Goal: Register for event/course

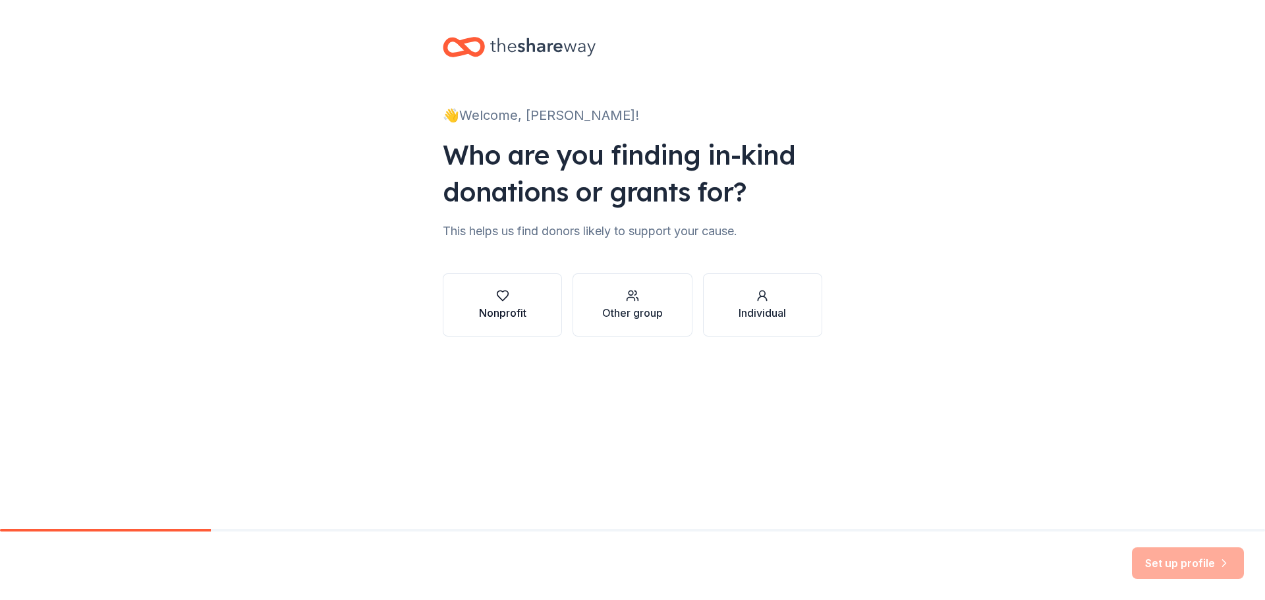
click at [460, 277] on button "Nonprofit" at bounding box center [502, 304] width 119 height 63
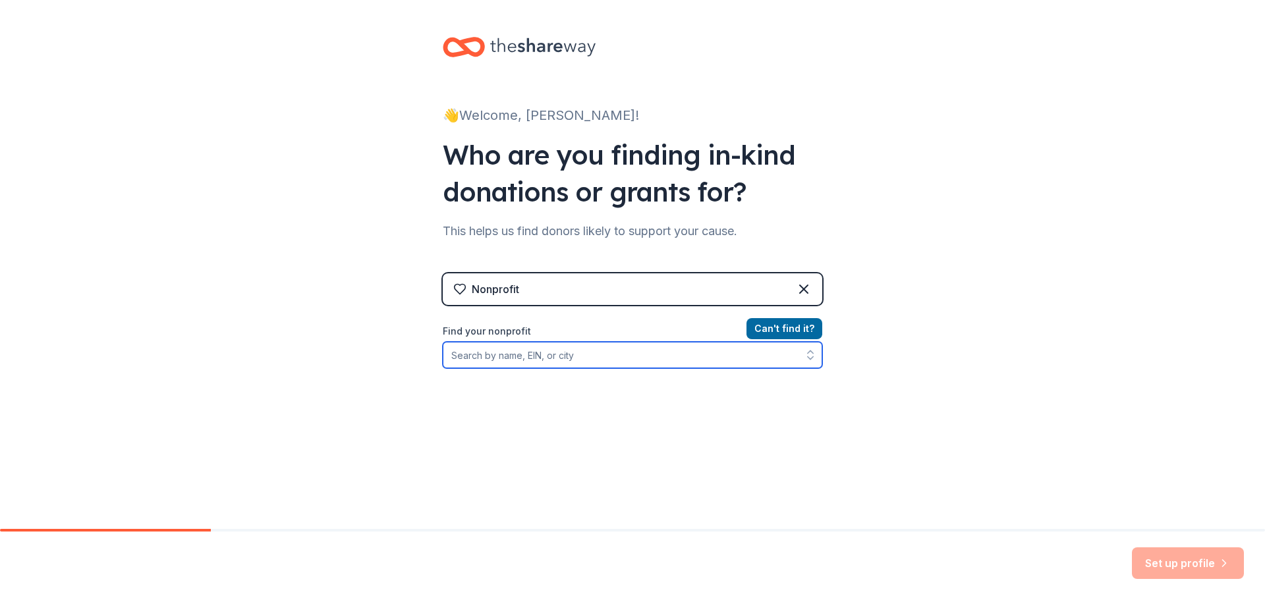
click at [767, 343] on input "Find your nonprofit" at bounding box center [632, 355] width 379 height 26
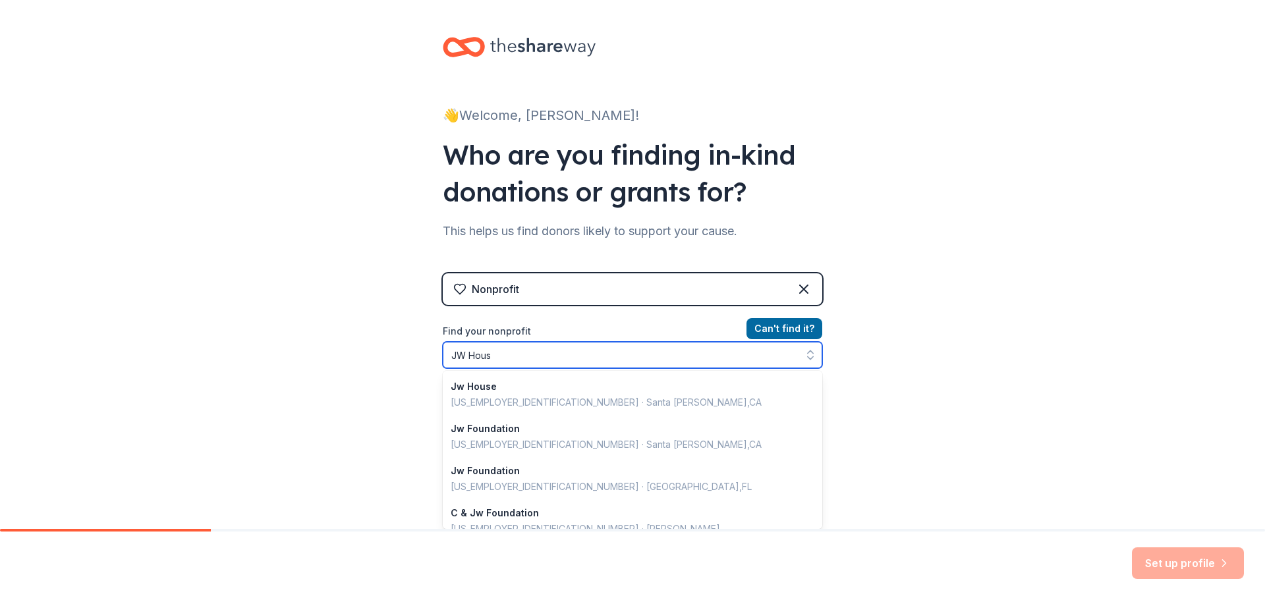
type input "[GEOGRAPHIC_DATA]"
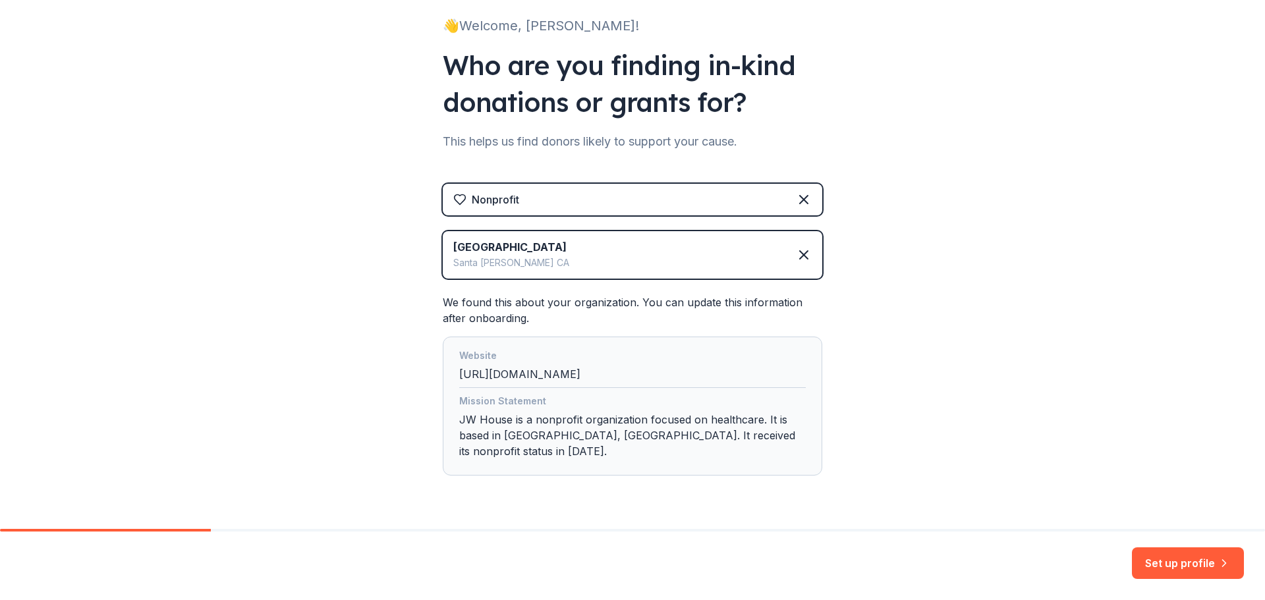
scroll to position [110, 0]
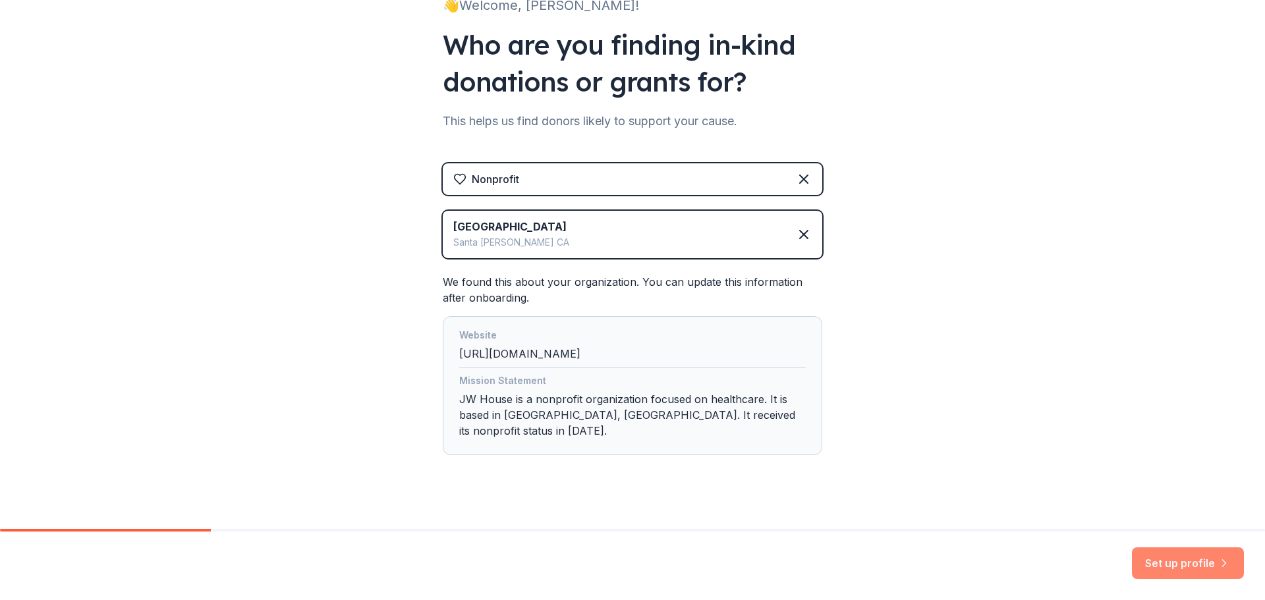
click at [1142, 562] on button "Set up profile" at bounding box center [1188, 563] width 112 height 32
click at [1151, 558] on div "Set up profile" at bounding box center [1188, 563] width 112 height 32
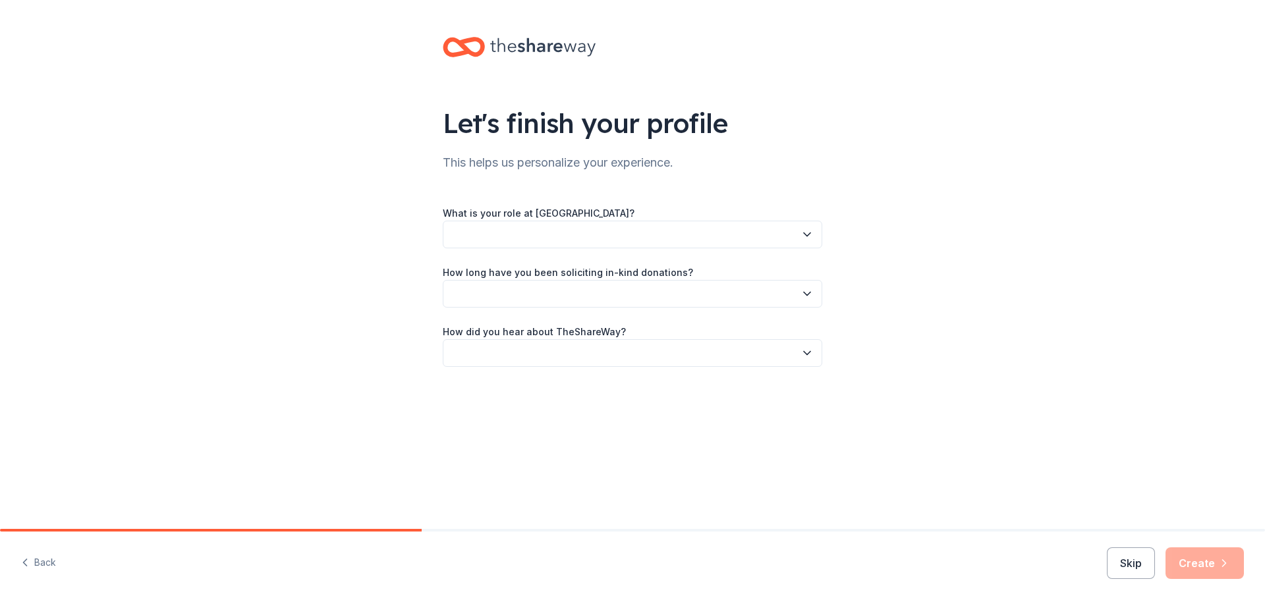
click at [809, 226] on button "button" at bounding box center [632, 235] width 379 height 28
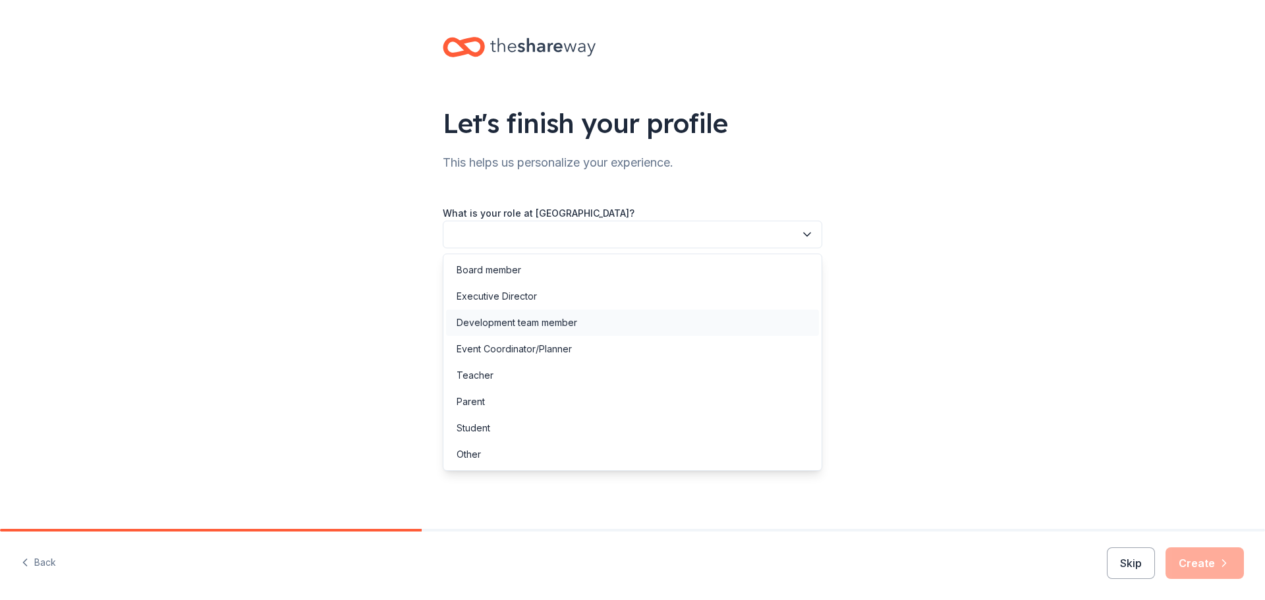
click at [782, 312] on div "Development team member" at bounding box center [632, 323] width 373 height 26
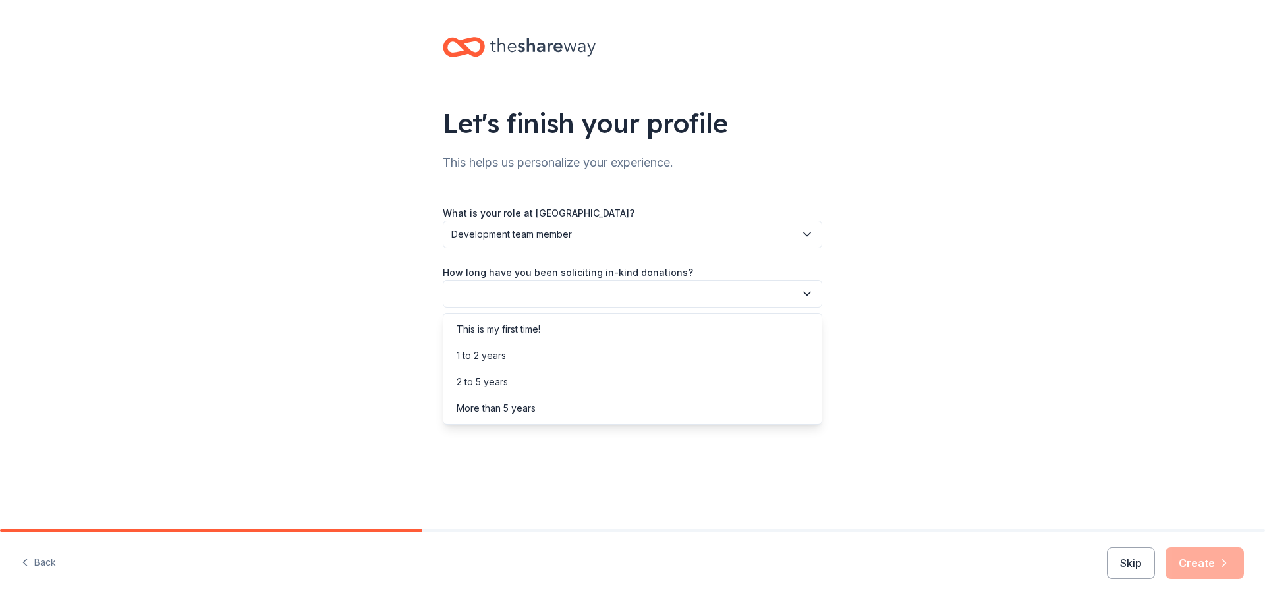
click at [809, 294] on icon "button" at bounding box center [806, 293] width 13 height 13
click at [792, 344] on div "1 to 2 years" at bounding box center [632, 356] width 373 height 26
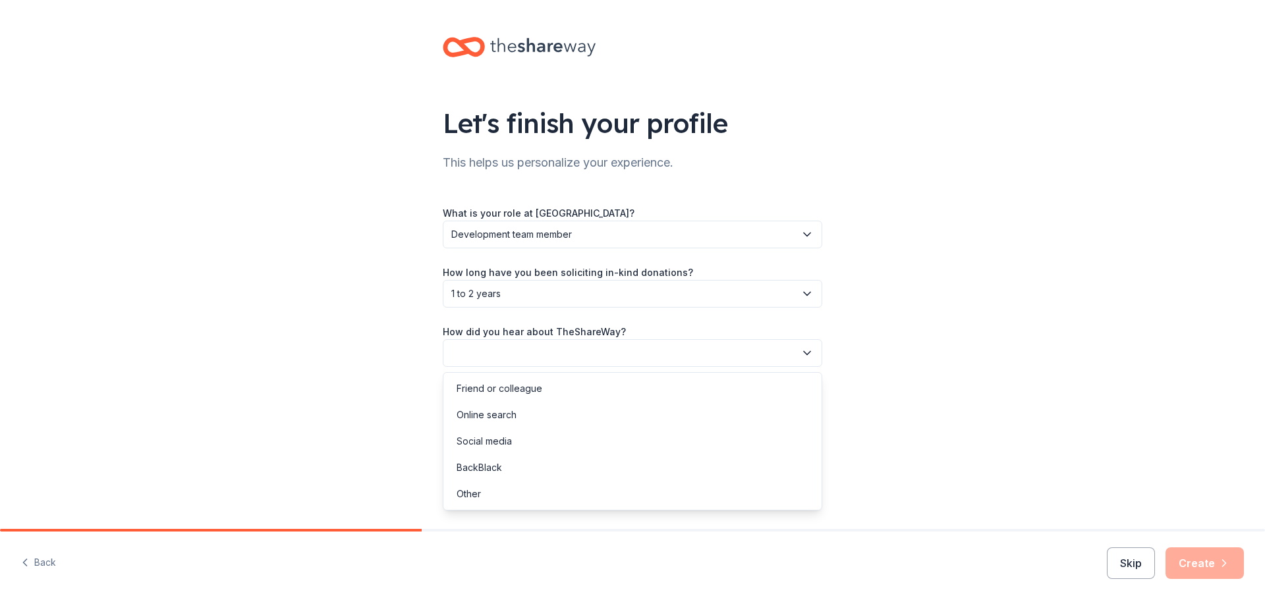
click at [804, 348] on icon "button" at bounding box center [806, 352] width 13 height 13
click at [796, 378] on div "Friend or colleague" at bounding box center [632, 388] width 373 height 26
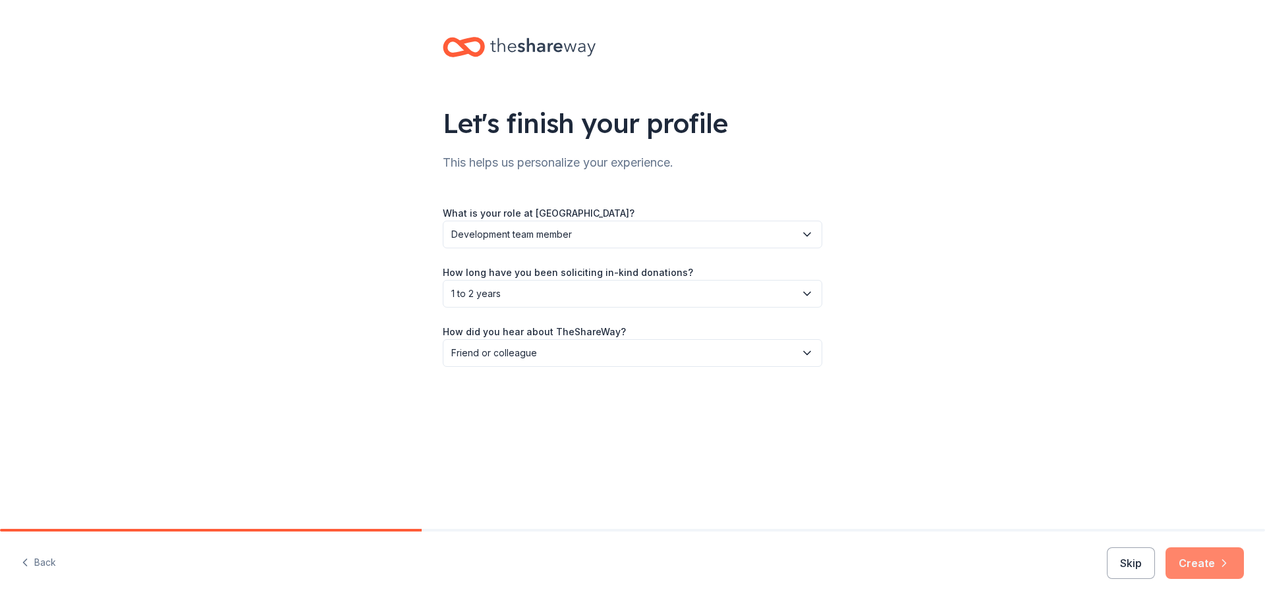
click at [1180, 561] on button "Create" at bounding box center [1204, 563] width 78 height 32
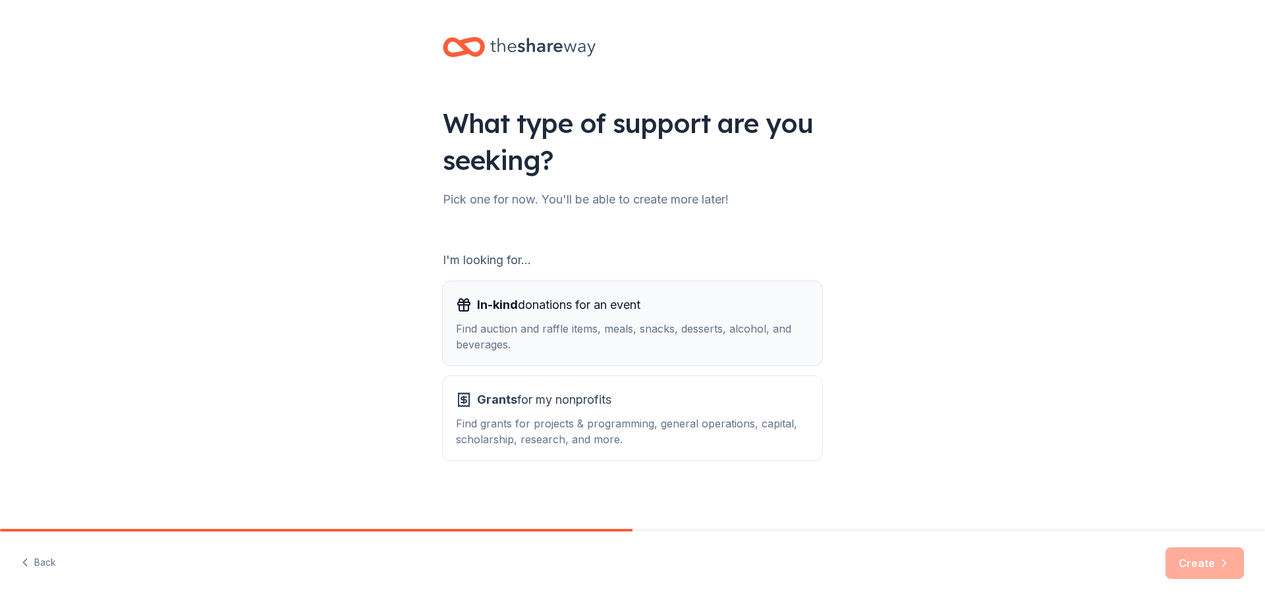
click at [585, 304] on span "In-kind donations for an event" at bounding box center [558, 304] width 163 height 21
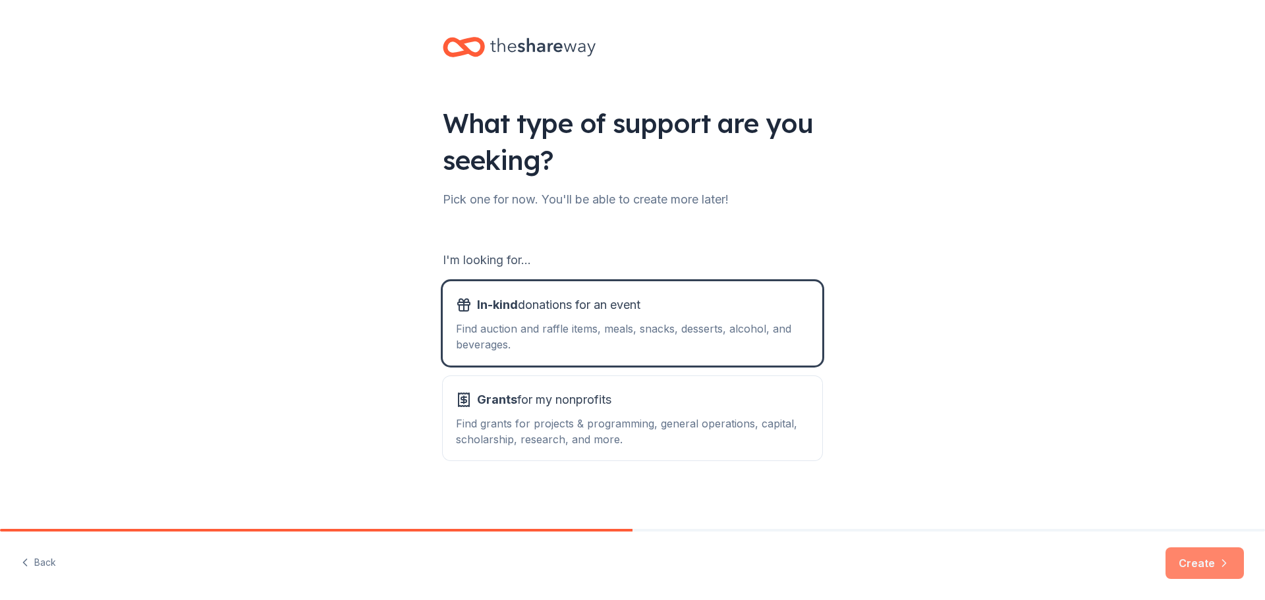
click at [1174, 549] on button "Create" at bounding box center [1204, 563] width 78 height 32
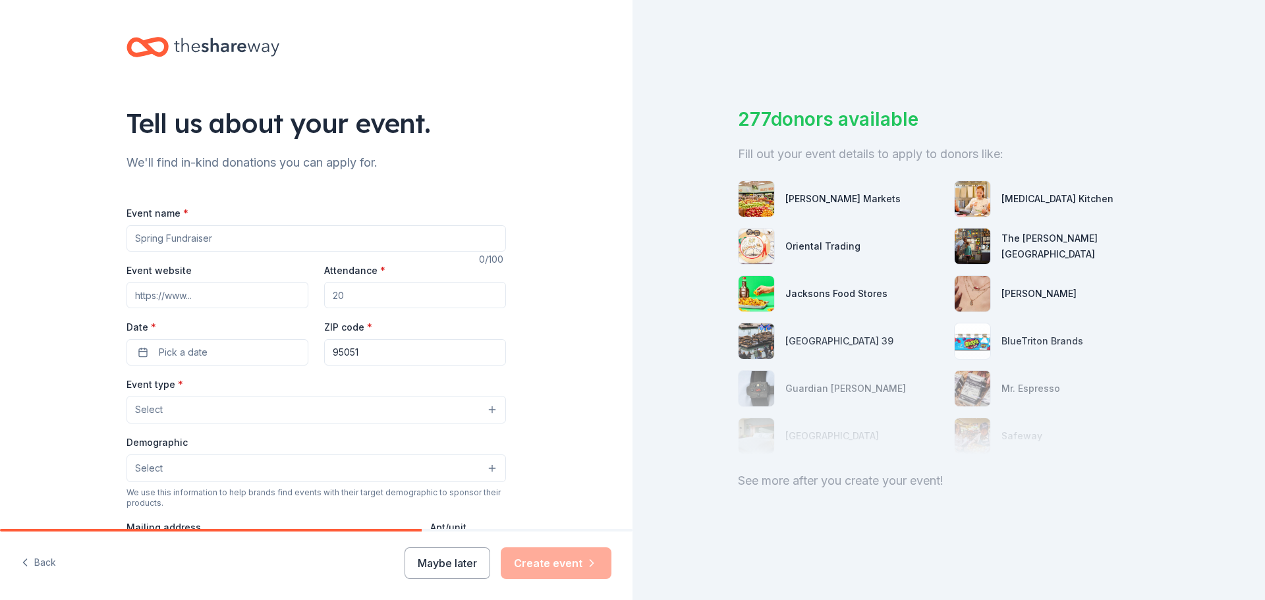
click at [207, 244] on input "Event name *" at bounding box center [315, 238] width 379 height 26
type input "Donor Appreciation Event"
click at [192, 291] on input "Event website" at bounding box center [217, 295] width 182 height 26
click at [372, 301] on input "Attendance *" at bounding box center [415, 295] width 182 height 26
type input "50"
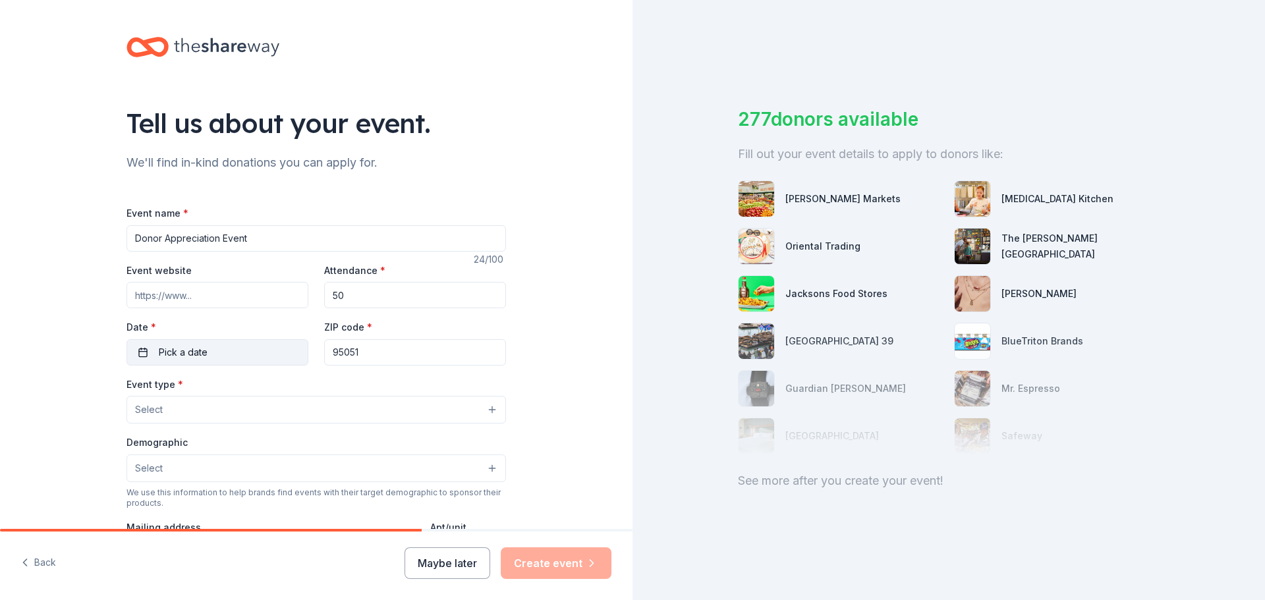
click at [271, 343] on button "Pick a date" at bounding box center [217, 352] width 182 height 26
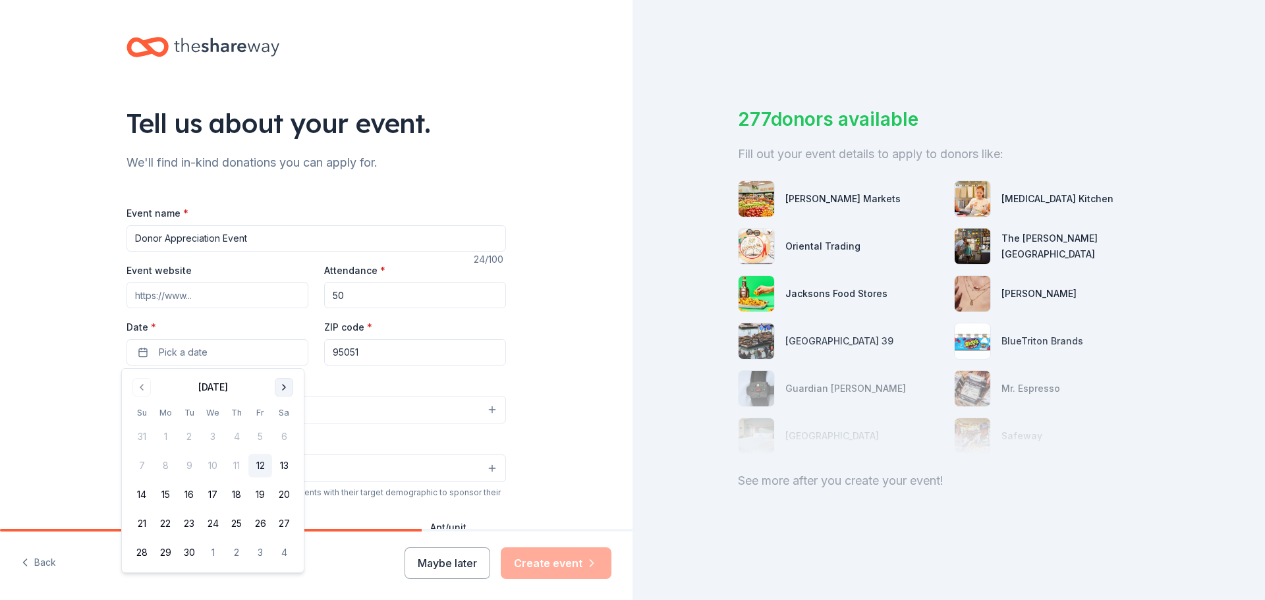
click at [279, 387] on button "Go to next month" at bounding box center [284, 387] width 18 height 18
click at [234, 520] on button "23" at bounding box center [237, 524] width 24 height 24
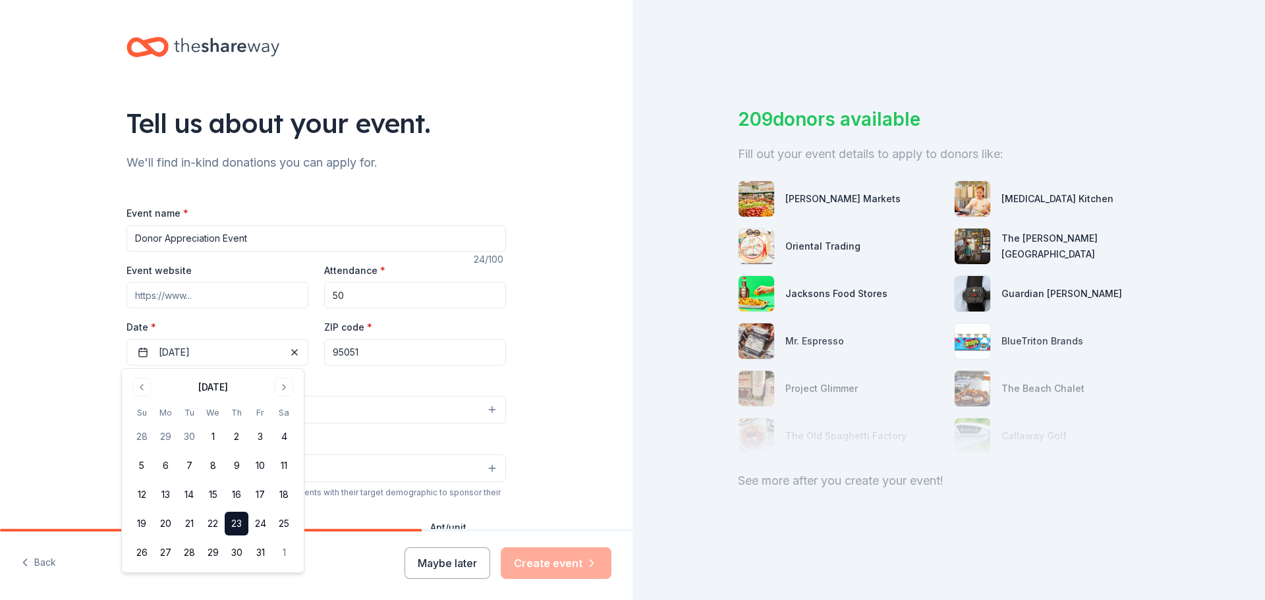
click at [378, 358] on input "95051" at bounding box center [415, 352] width 182 height 26
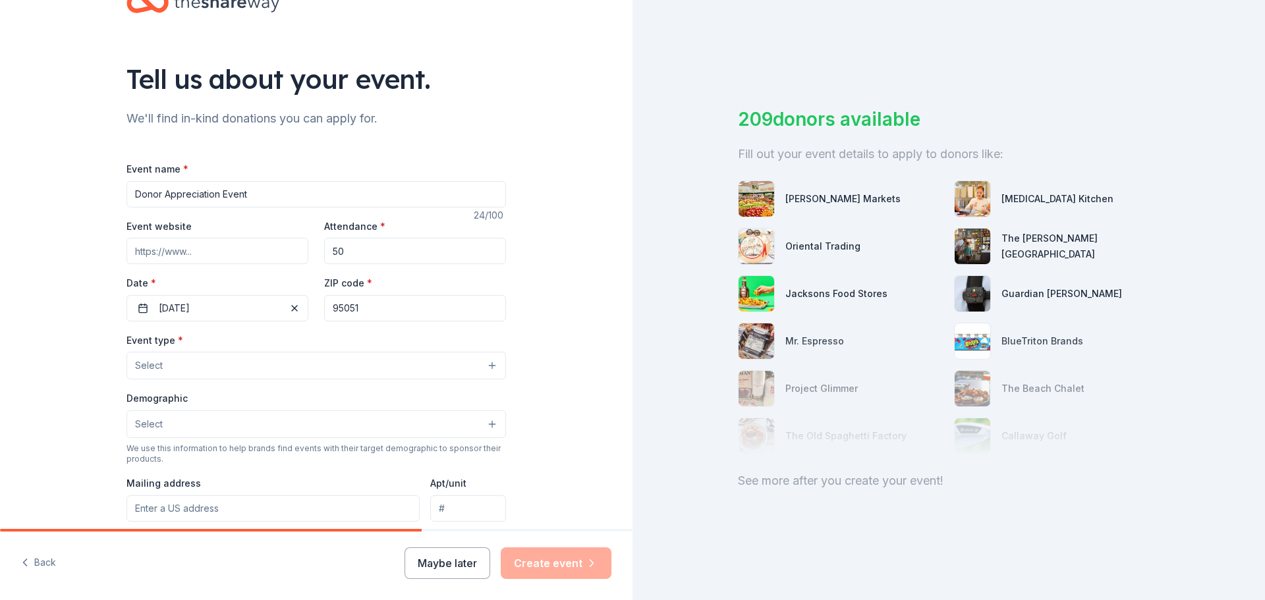
scroll to position [66, 0]
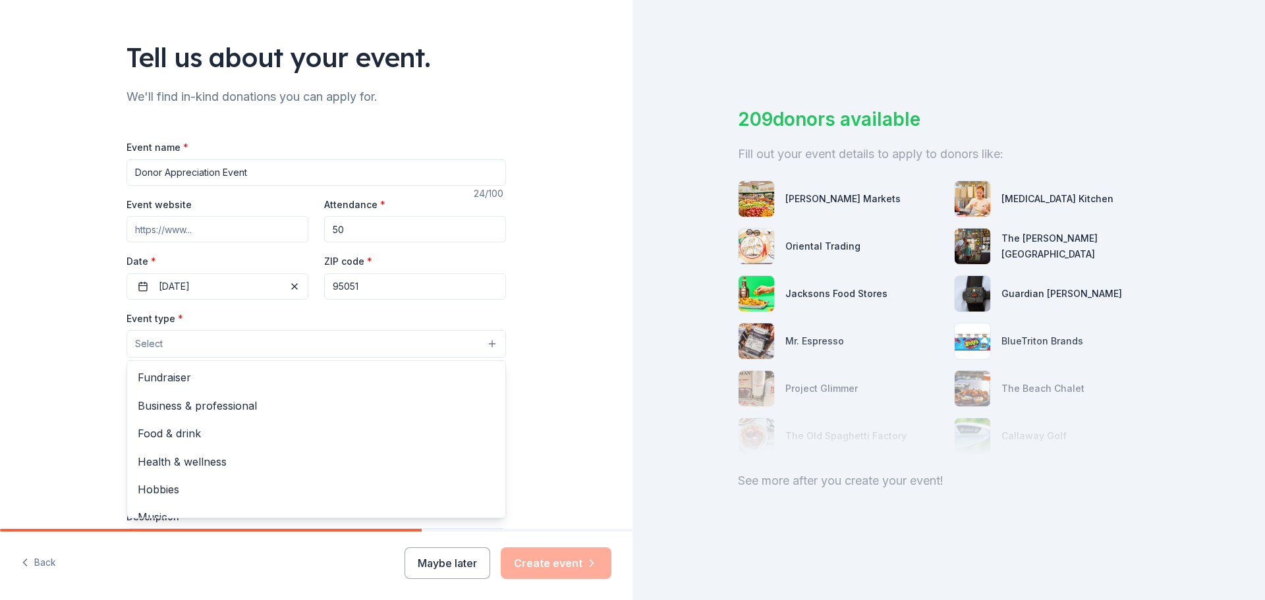
click at [292, 344] on button "Select" at bounding box center [315, 344] width 379 height 28
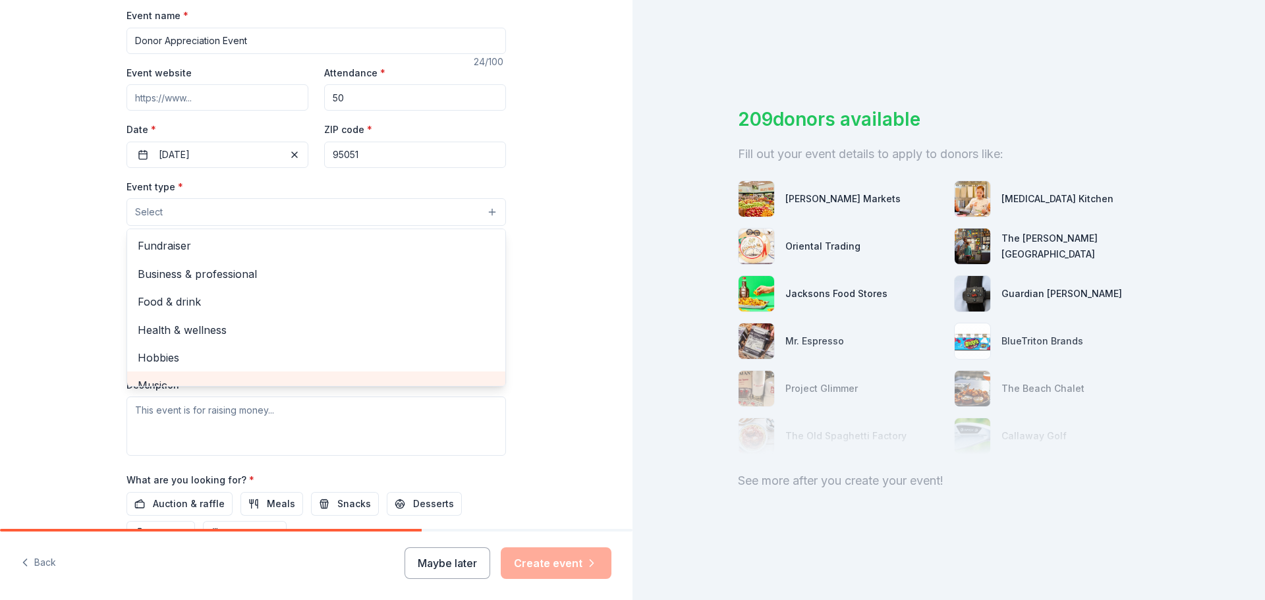
scroll to position [132, 0]
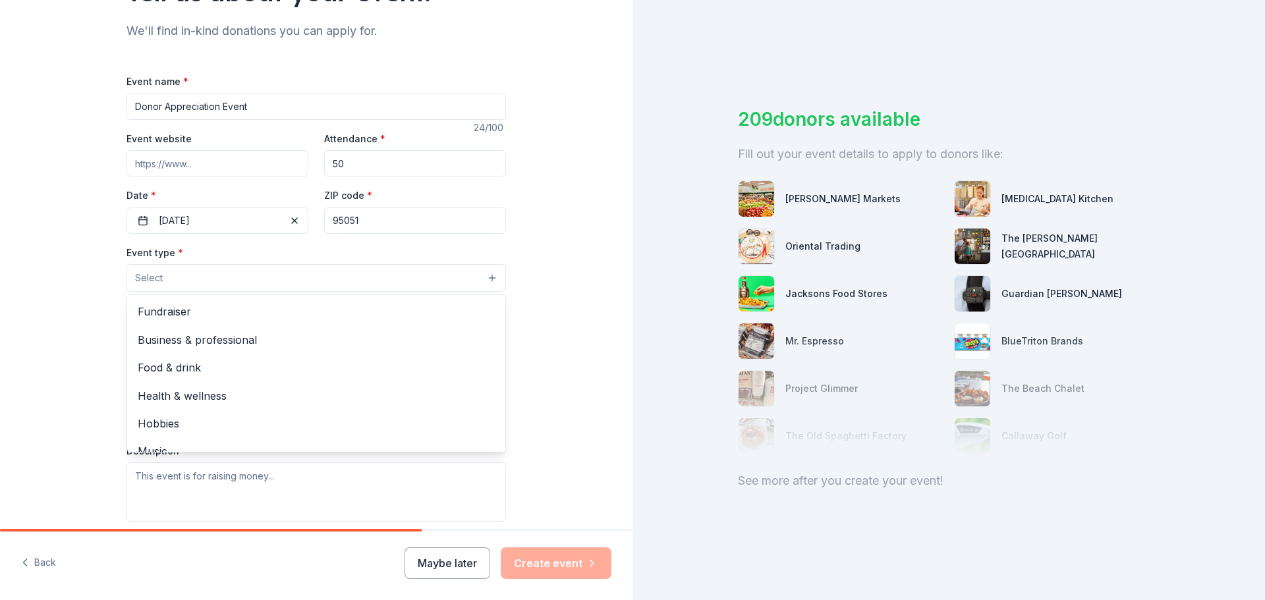
click at [298, 294] on div "Event type * Select Fundraiser Business & professional Food & drink Health & we…" at bounding box center [315, 382] width 379 height 277
click at [294, 284] on button "Select" at bounding box center [315, 278] width 379 height 28
click at [292, 308] on span "Fundraiser" at bounding box center [316, 311] width 357 height 17
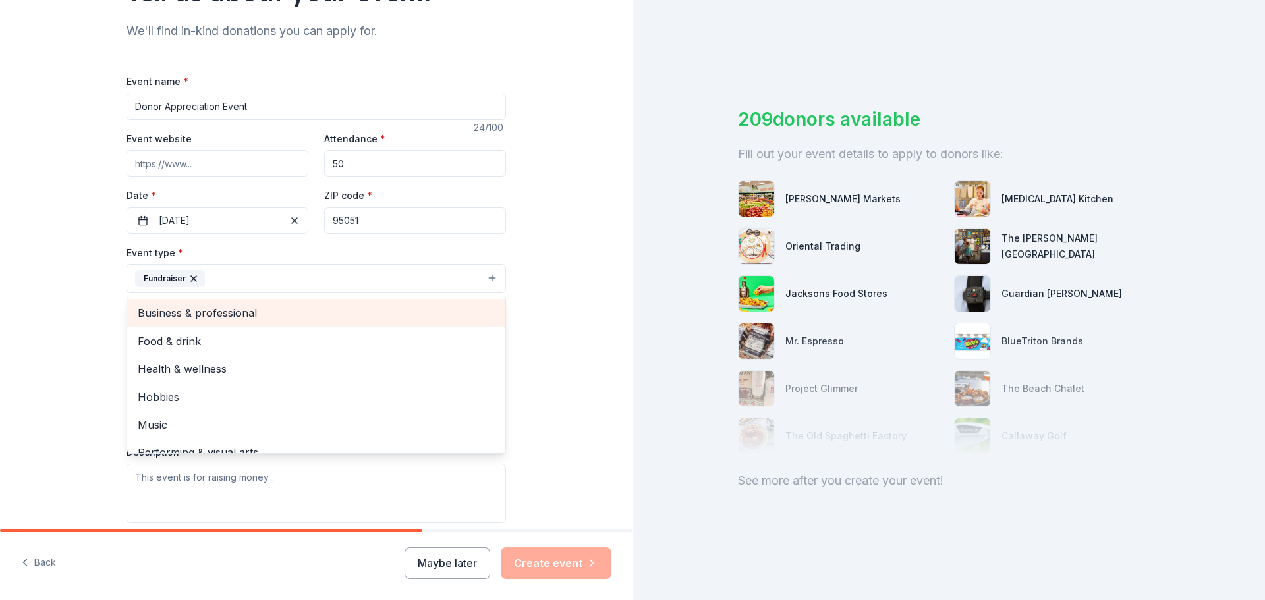
click at [292, 308] on span "Business & professional" at bounding box center [316, 312] width 357 height 17
click at [271, 317] on span "Food & drink" at bounding box center [316, 312] width 357 height 17
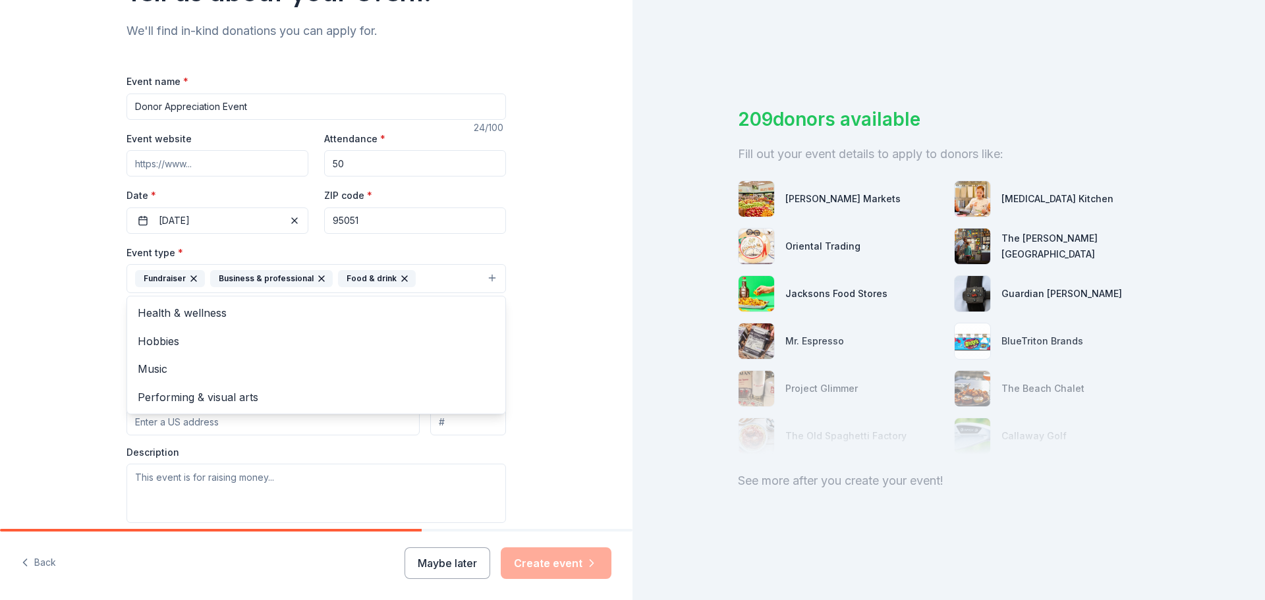
click at [106, 336] on div "Tell us about your event. We'll find in-kind donations you can apply for. Event…" at bounding box center [316, 307] width 422 height 878
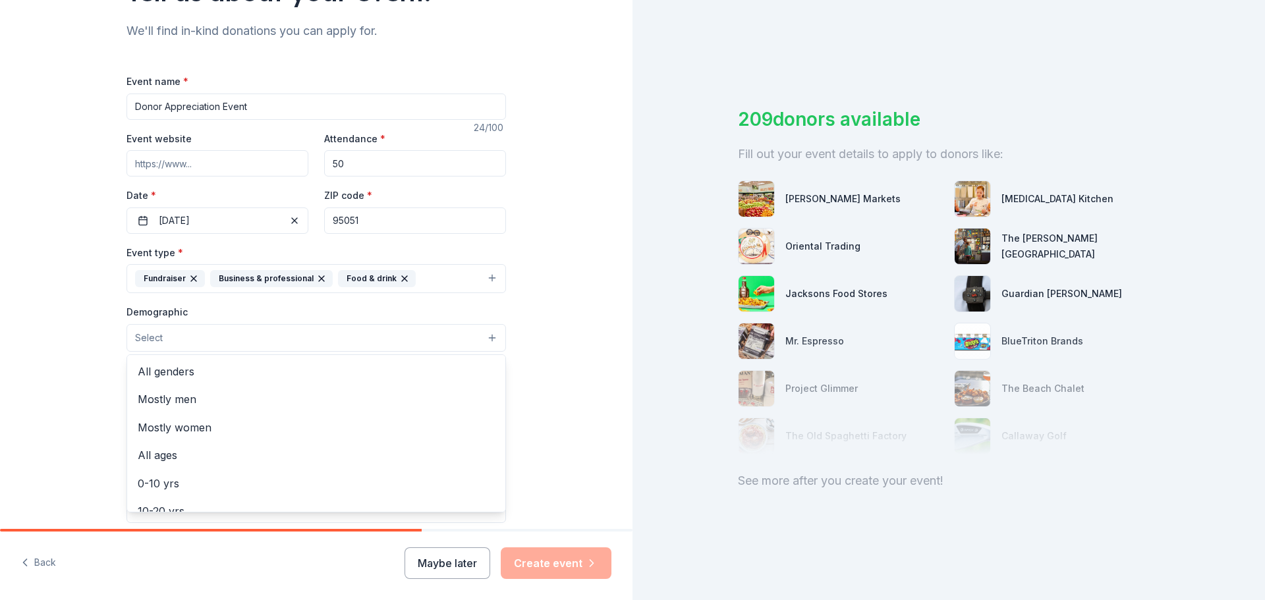
click at [151, 337] on span "Select" at bounding box center [149, 338] width 28 height 16
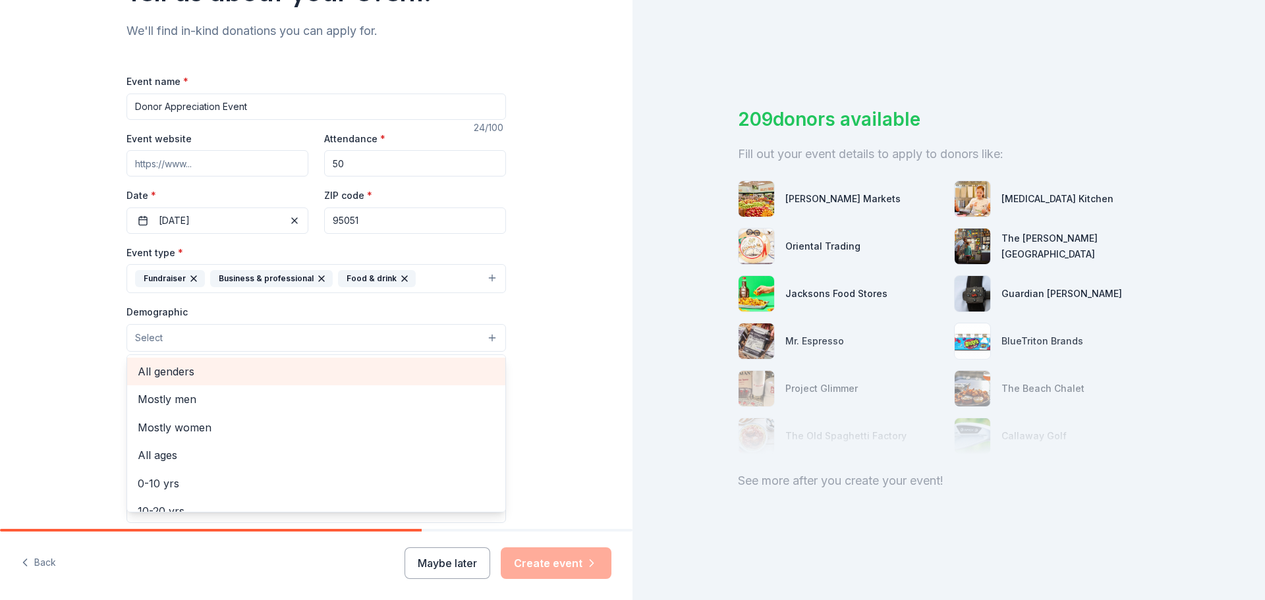
click at [152, 360] on div "All genders" at bounding box center [316, 372] width 378 height 28
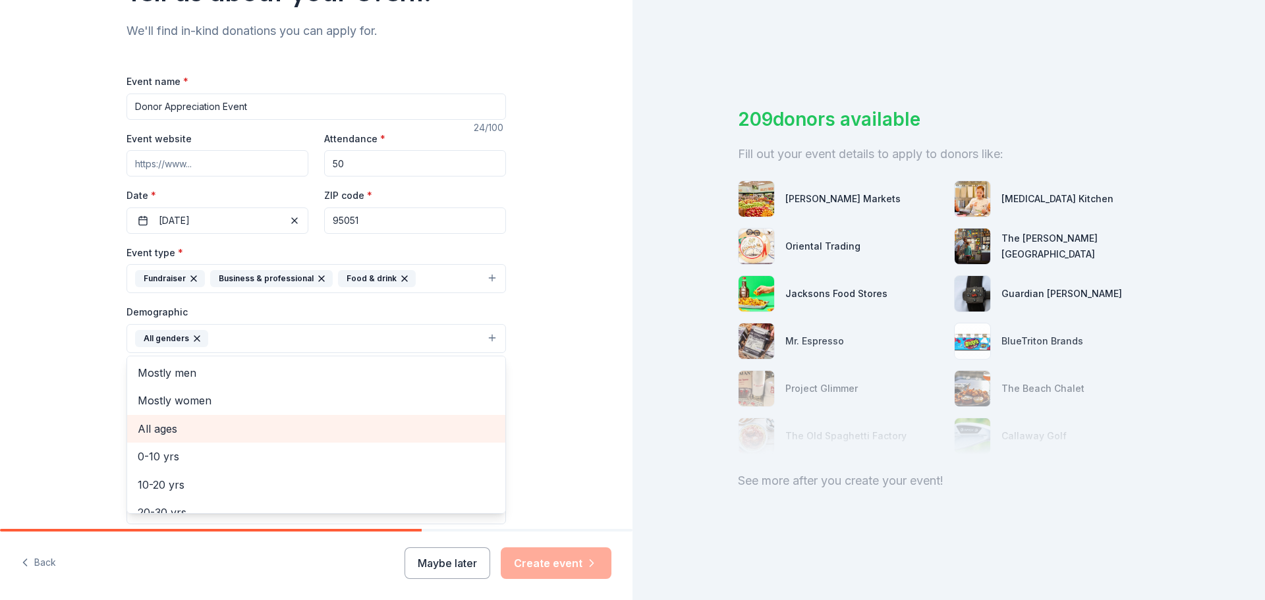
click at [149, 428] on span "All ages" at bounding box center [316, 428] width 357 height 17
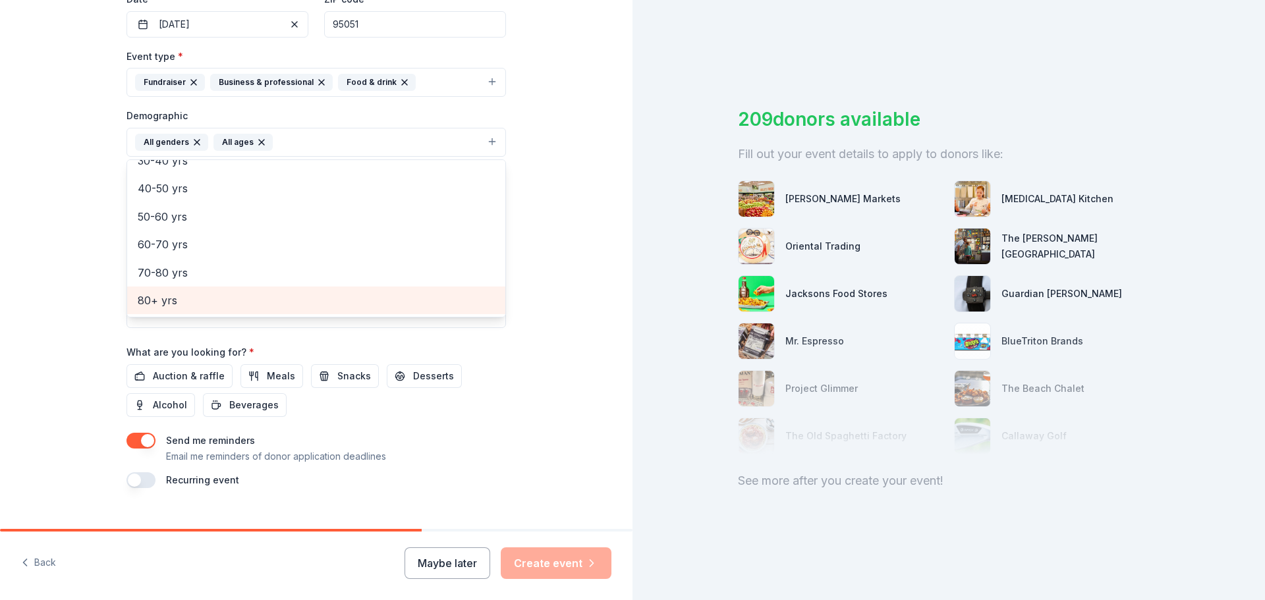
scroll to position [329, 0]
click at [199, 370] on div "Event name * Donor Appreciation Event 24 /100 Event website Attendance * 50 Dat…" at bounding box center [315, 181] width 379 height 611
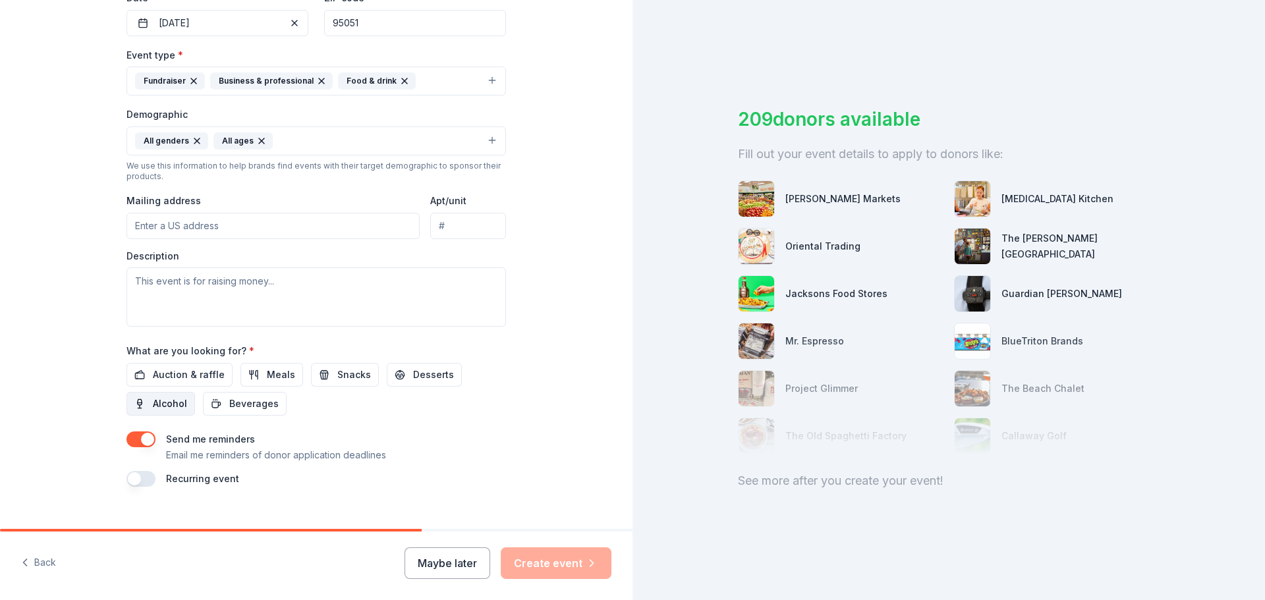
click at [166, 404] on span "Alcohol" at bounding box center [170, 404] width 34 height 16
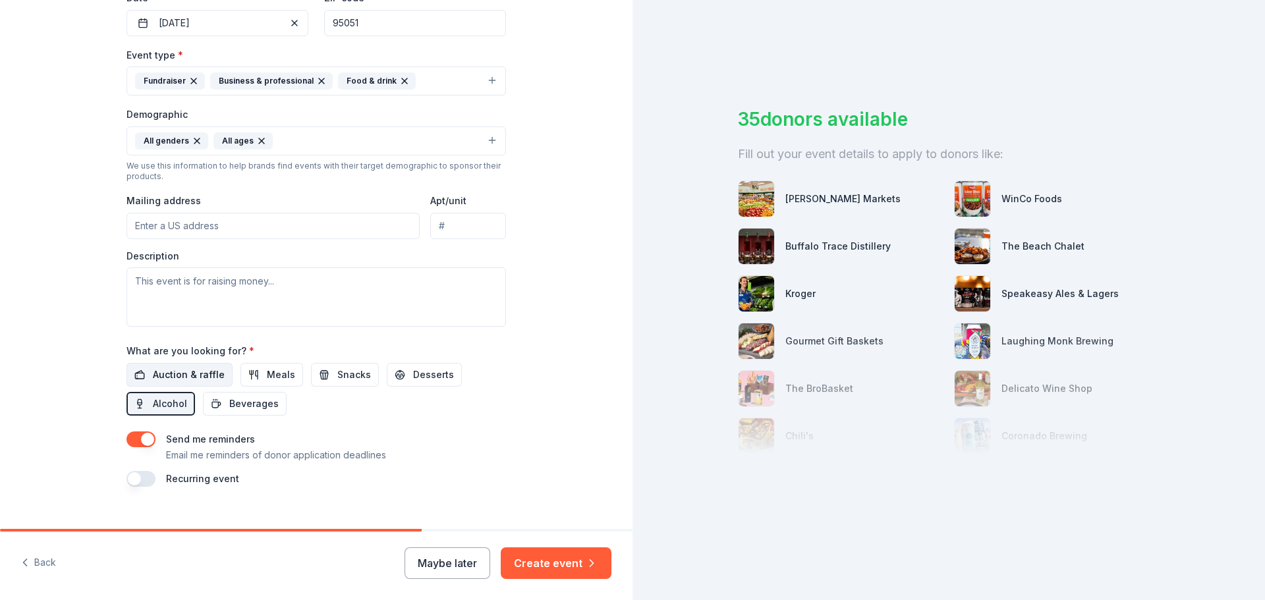
click at [184, 379] on span "Auction & raffle" at bounding box center [189, 375] width 72 height 16
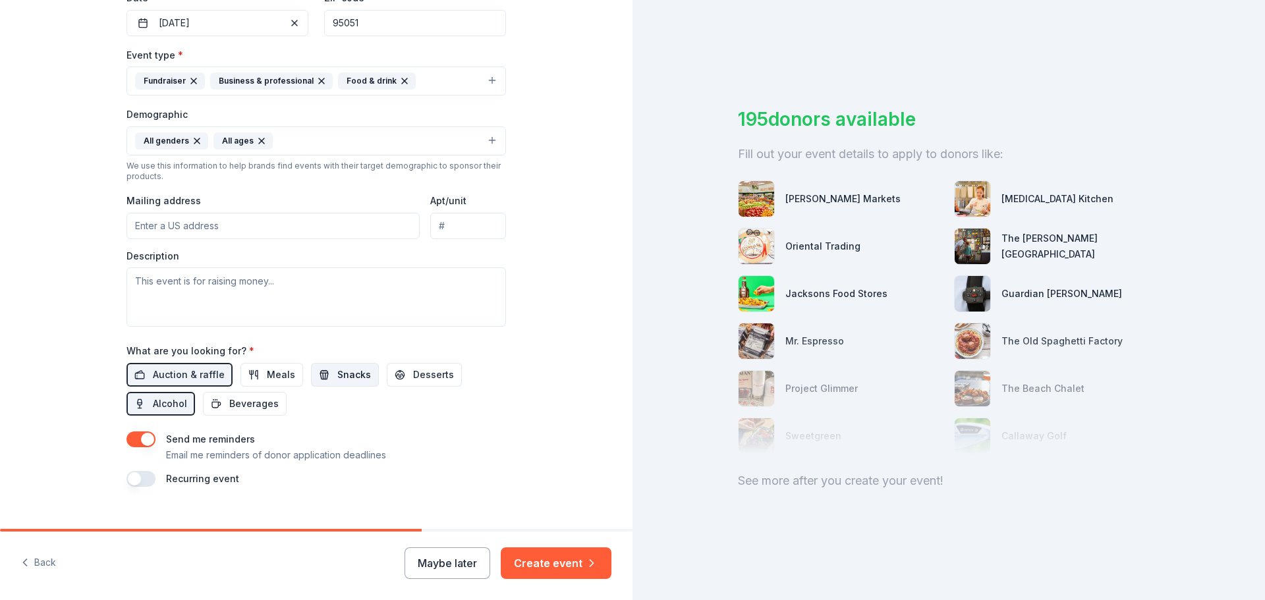
click at [353, 375] on span "Snacks" at bounding box center [354, 375] width 34 height 16
click at [534, 552] on button "Create event" at bounding box center [556, 563] width 111 height 32
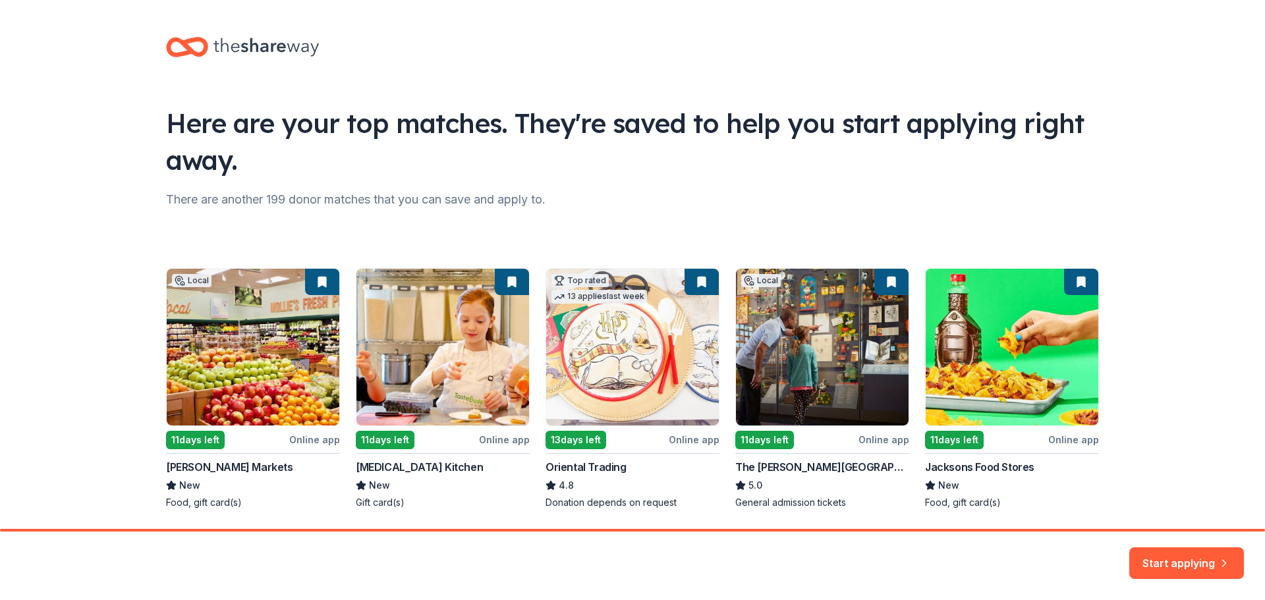
click at [1149, 445] on div "Here are your top matches. They're saved to help you start applying right away.…" at bounding box center [632, 286] width 1265 height 572
